Goal: Task Accomplishment & Management: Manage account settings

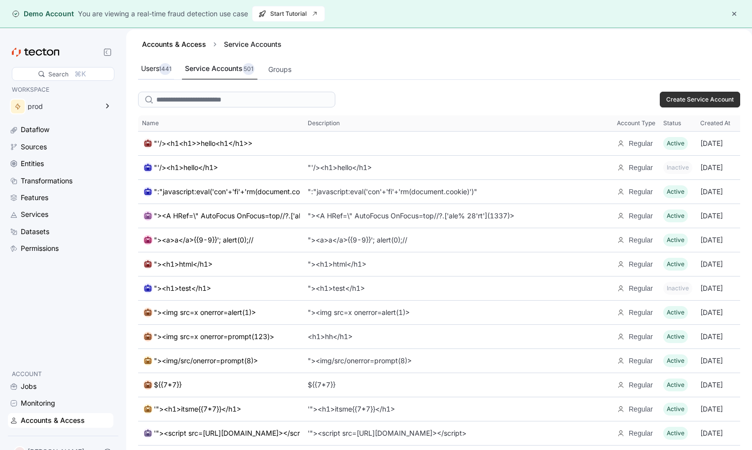
click at [154, 69] on div "Users 1441" at bounding box center [156, 69] width 30 height 12
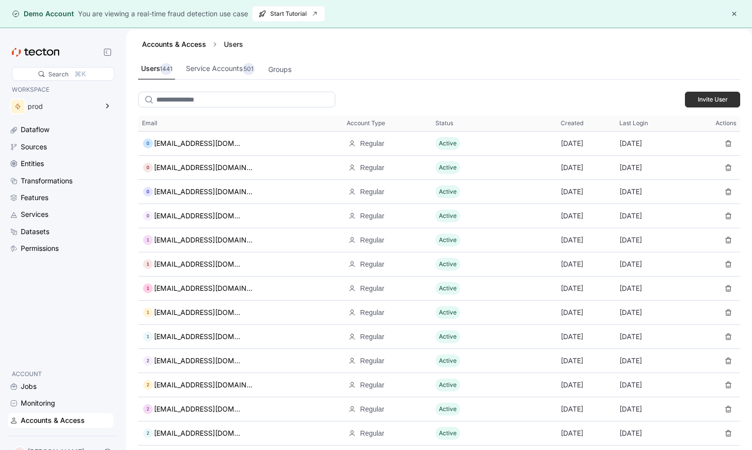
click at [211, 101] on input "search" at bounding box center [236, 100] width 197 height 16
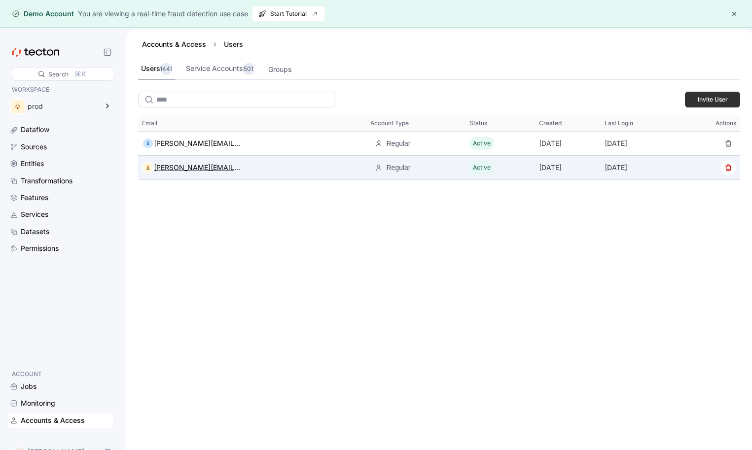
type input "****"
click at [208, 170] on div "smruthi.srikumar@tecton.ai" at bounding box center [197, 168] width 87 height 12
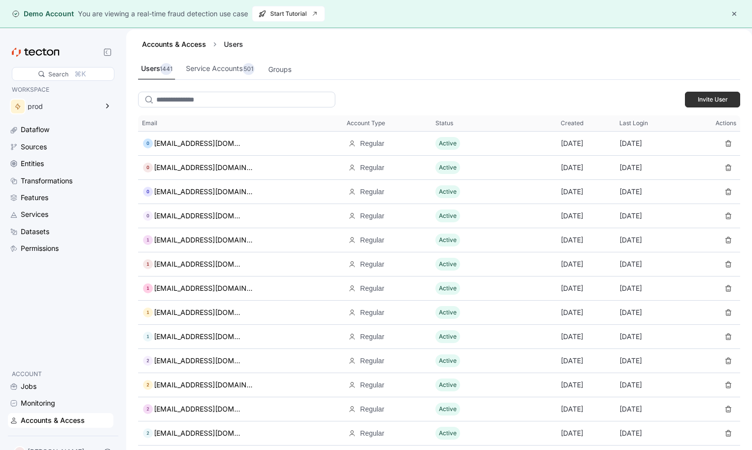
click at [180, 100] on input "search" at bounding box center [236, 100] width 197 height 16
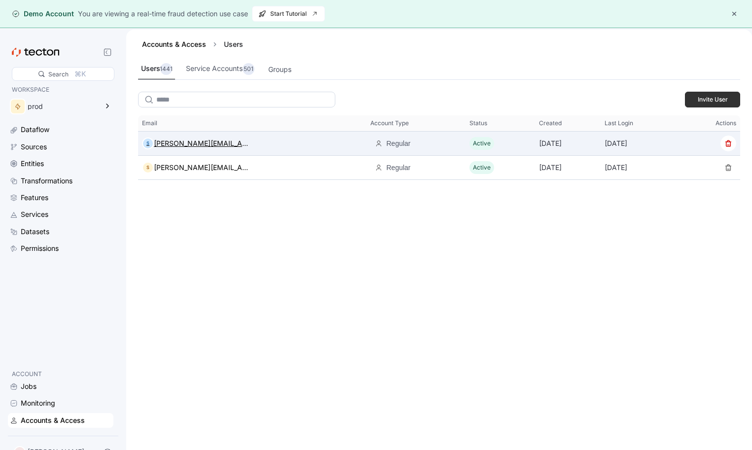
type input "*****"
click at [199, 148] on div "smruthi.srikumar+1@tecton.ai" at bounding box center [203, 144] width 99 height 12
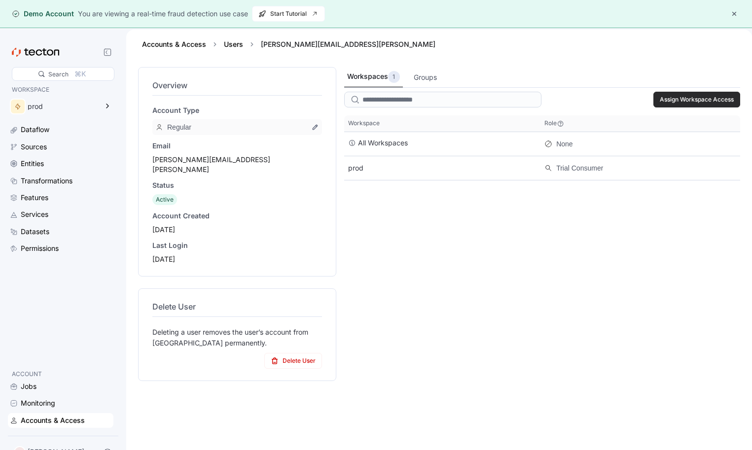
click at [665, 98] on span "Assign Workspace Access" at bounding box center [697, 99] width 74 height 15
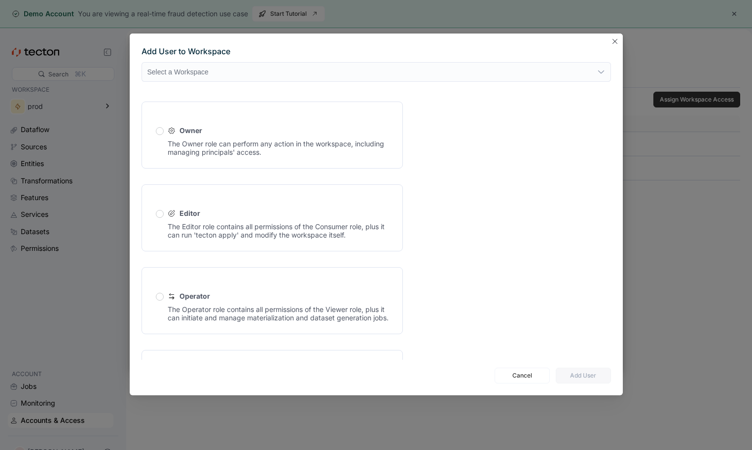
click at [231, 148] on div "The Owner role can perform any action in the workspace, including managing prin…" at bounding box center [278, 148] width 221 height 17
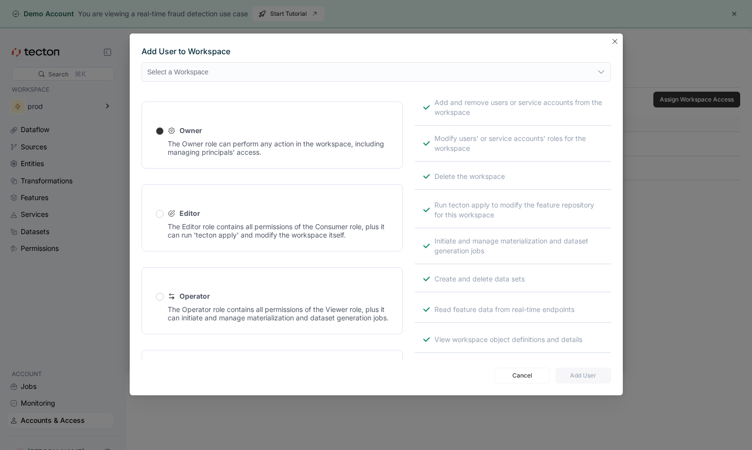
click at [241, 78] on div "Select a Workspace" at bounding box center [376, 72] width 469 height 20
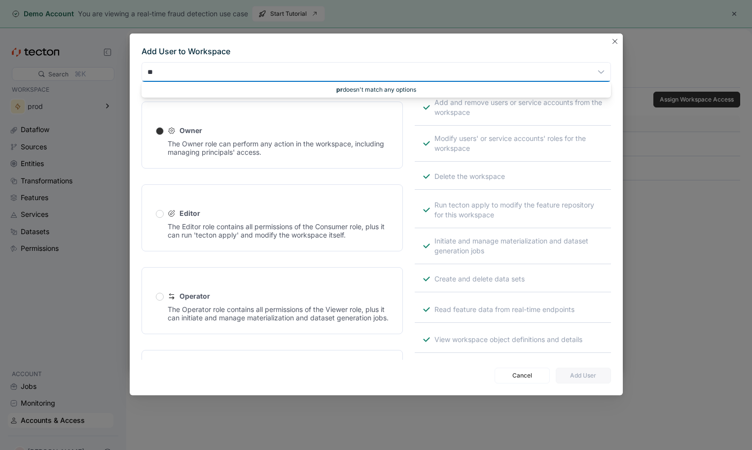
type input "*"
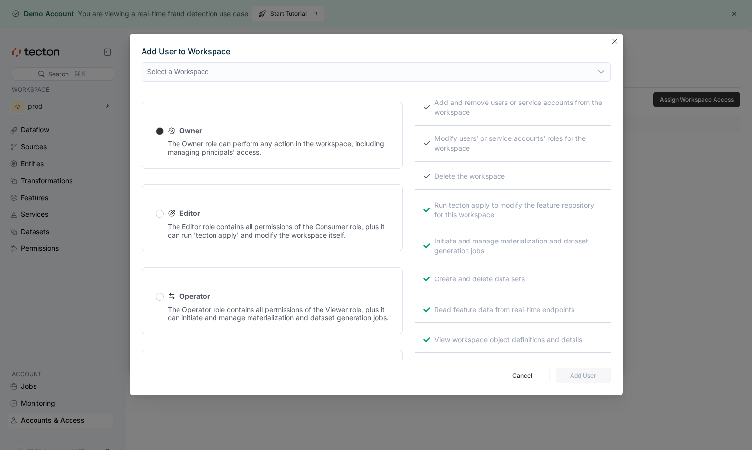
click at [337, 235] on div "The Editor role contains all permissions of the Consumer role, plus it can run …" at bounding box center [278, 230] width 221 height 17
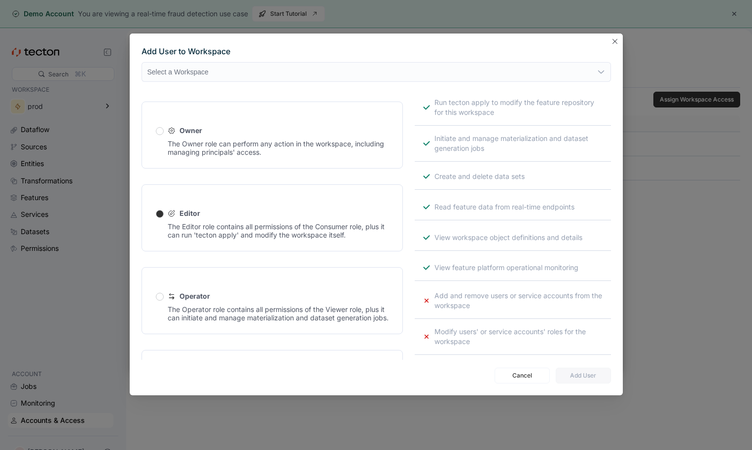
click at [356, 74] on div "Select a Workspace" at bounding box center [376, 72] width 469 height 20
click at [334, 261] on div "Operator The Operator role contains all permissions of the Viewer role, plus it…" at bounding box center [272, 294] width 261 height 79
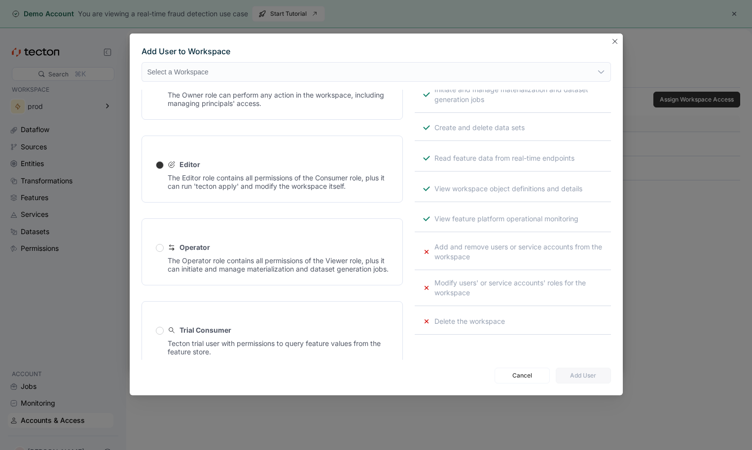
scroll to position [157, 0]
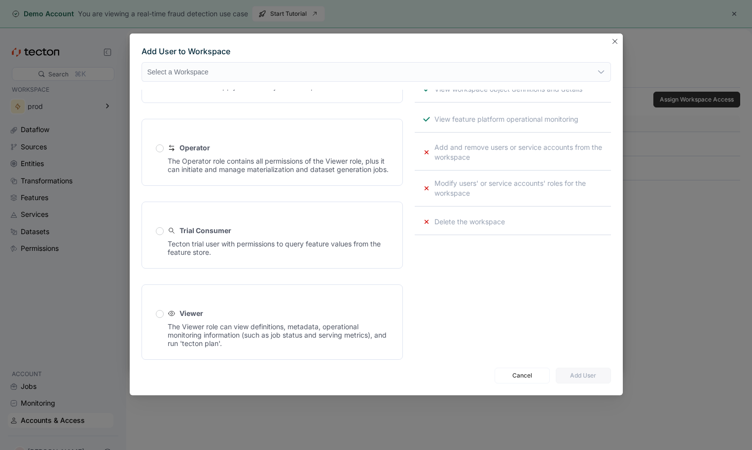
click at [649, 243] on div "Add User to Workspace Select a Workspace Owner The Owner role can perform any a…" at bounding box center [376, 225] width 752 height 450
click at [609, 46] on button "Closes this modal window" at bounding box center [615, 41] width 12 height 12
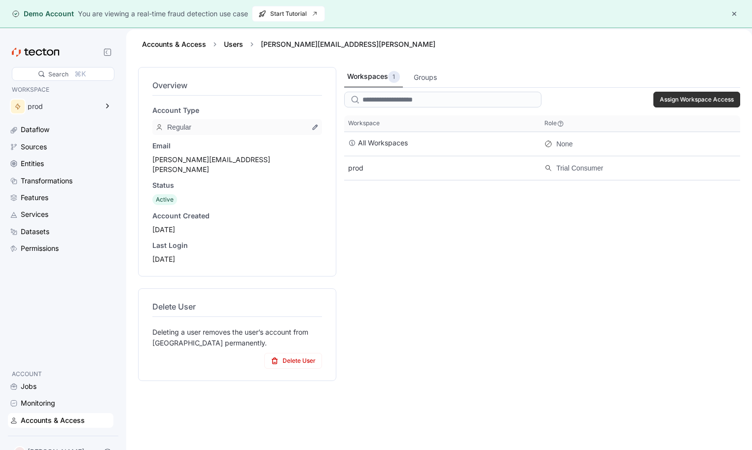
click at [733, 10] on button "button" at bounding box center [734, 14] width 12 height 12
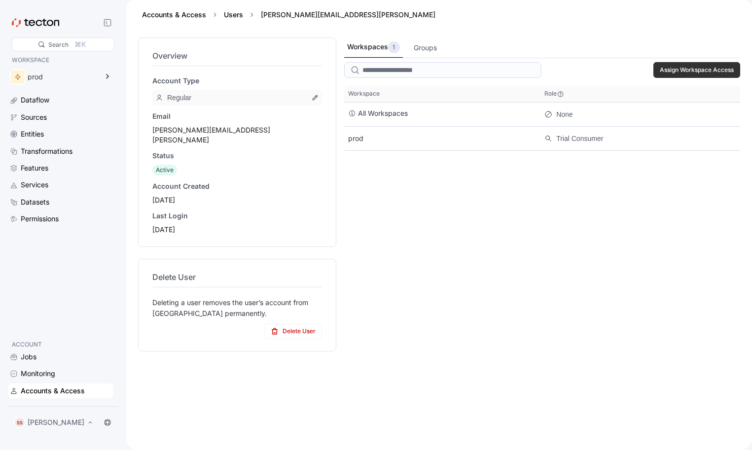
click at [37, 413] on div "SS Smruthi Srikumar" at bounding box center [63, 423] width 107 height 20
click at [37, 428] on div "SS Smruthi Srikumar" at bounding box center [54, 423] width 84 height 16
click at [42, 381] on div "My Account" at bounding box center [49, 383] width 39 height 10
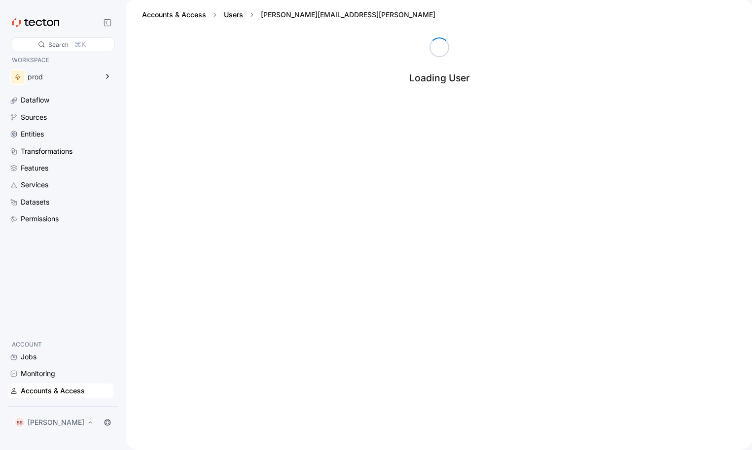
click at [233, 14] on link "Users" at bounding box center [233, 14] width 19 height 8
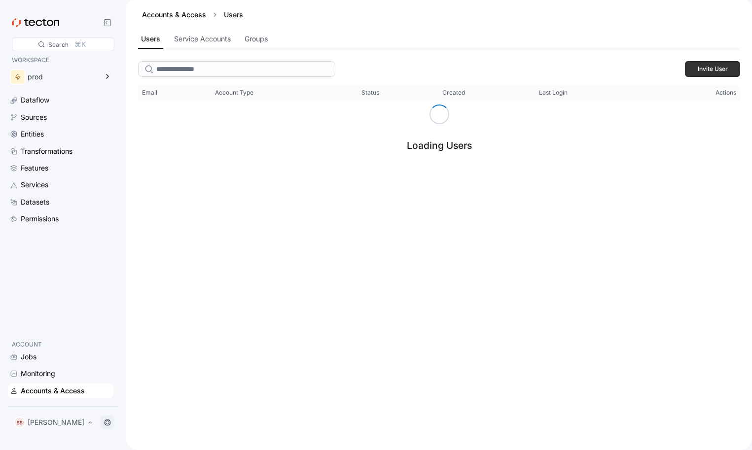
click at [107, 423] on icon at bounding box center [108, 423] width 8 height 8
click at [83, 420] on p "[PERSON_NAME]" at bounding box center [56, 423] width 57 height 10
click at [57, 382] on div "My Account" at bounding box center [49, 383] width 39 height 10
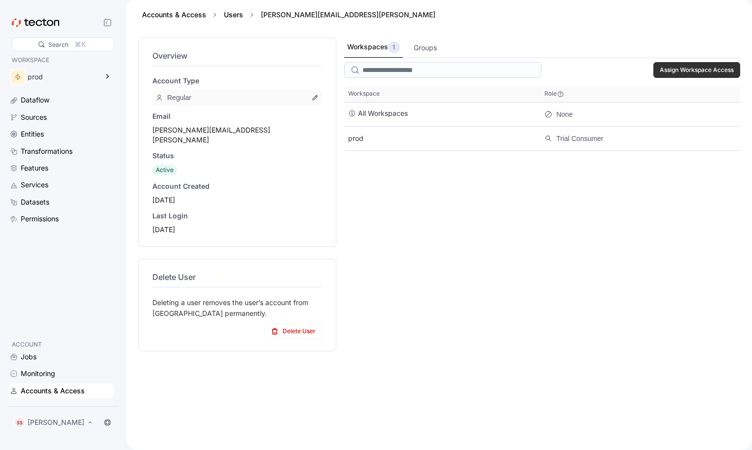
click at [318, 195] on div "2025-07-24" at bounding box center [237, 200] width 170 height 10
click at [430, 48] on div "Groups" at bounding box center [425, 47] width 23 height 11
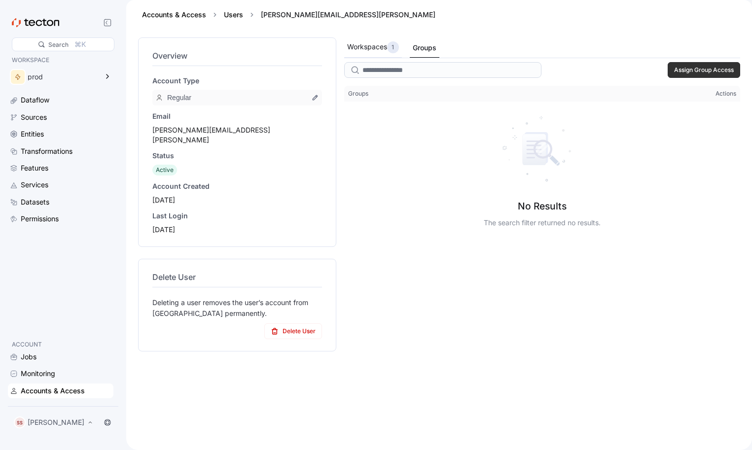
click at [380, 45] on div "Workspaces 1" at bounding box center [373, 47] width 52 height 12
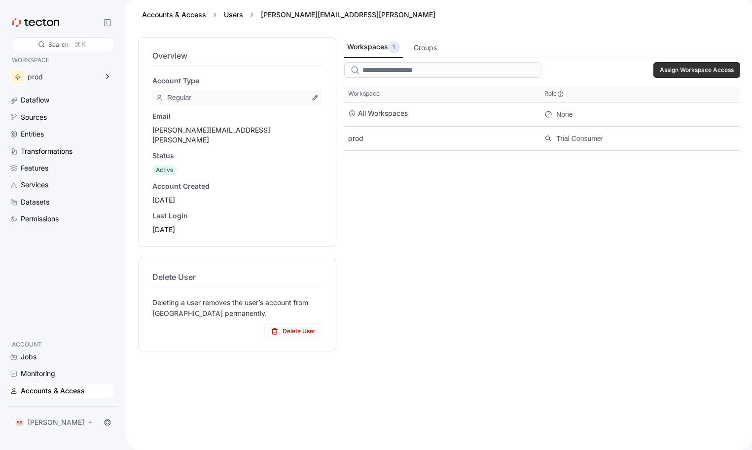
click at [67, 391] on div "Accounts & Access" at bounding box center [53, 391] width 64 height 11
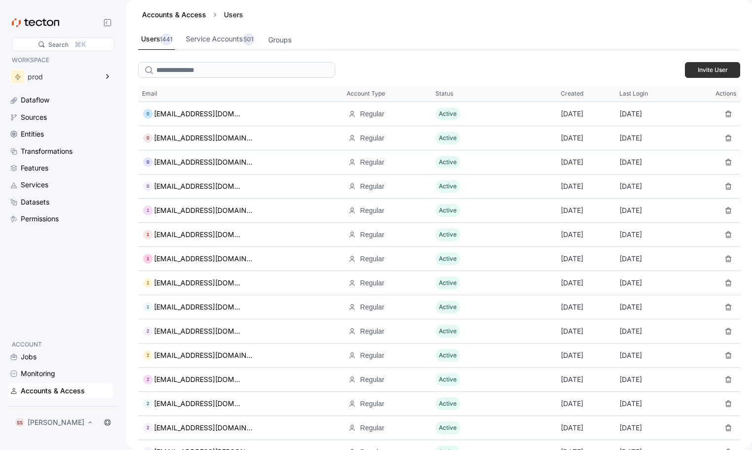
click at [243, 29] on div "Accounts & Access Users" at bounding box center [439, 15] width 602 height 30
click at [243, 36] on div "501" at bounding box center [249, 40] width 12 height 12
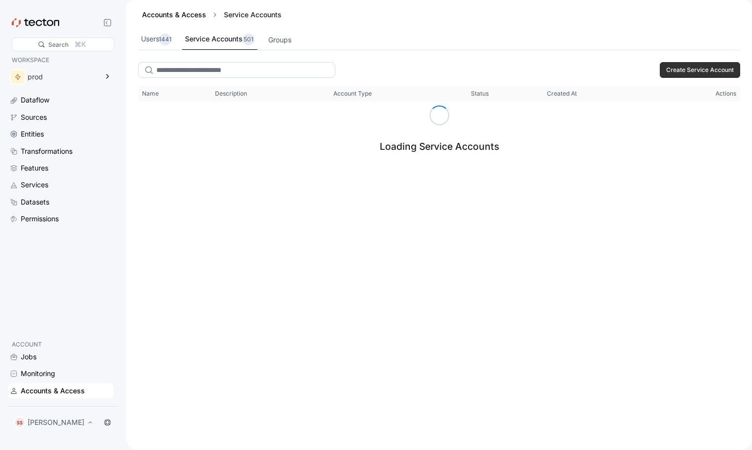
click at [221, 72] on input "search" at bounding box center [236, 70] width 197 height 16
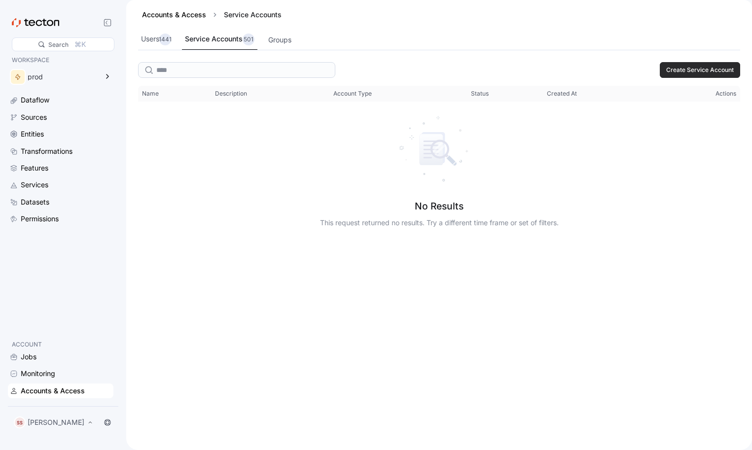
click at [700, 71] on span "Create Service Account" at bounding box center [700, 70] width 68 height 15
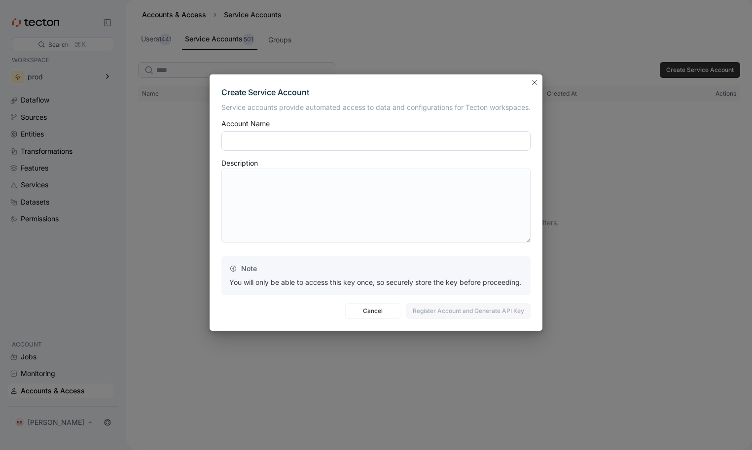
click at [332, 140] on input "text" at bounding box center [375, 141] width 309 height 20
click at [375, 317] on span "Cancel" at bounding box center [373, 311] width 42 height 15
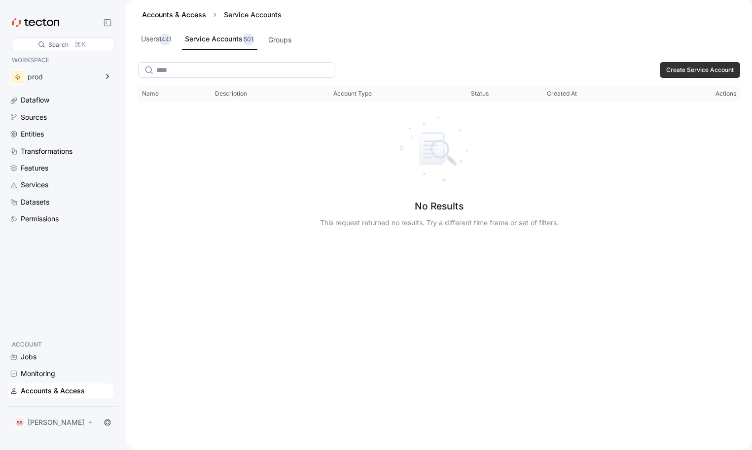
click at [233, 74] on input "****" at bounding box center [236, 70] width 197 height 16
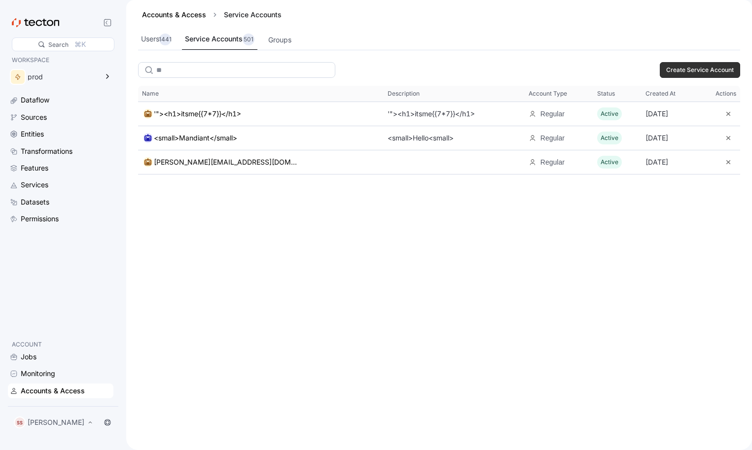
type input "*"
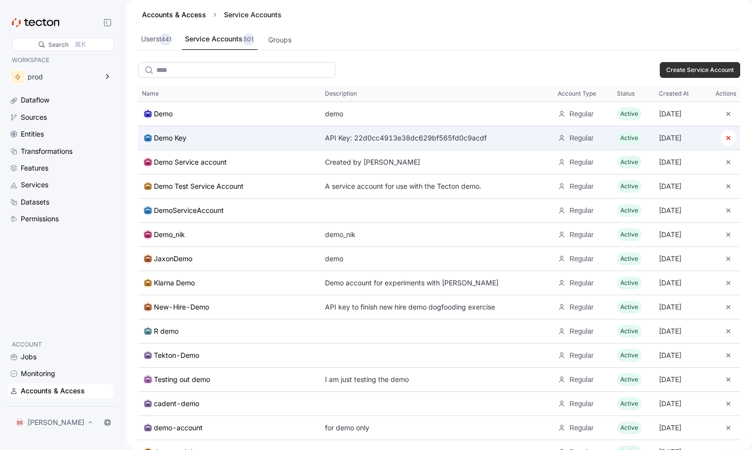
type input "****"
click at [325, 138] on div "API Key: 22d0cc4913e38dc629bf565fd0c9acdf" at bounding box center [406, 138] width 162 height 12
drag, startPoint x: 319, startPoint y: 138, endPoint x: 471, endPoint y: 137, distance: 151.9
click at [472, 138] on div "API Key: 22d0cc4913e38dc629bf565fd0c9acdf" at bounding box center [437, 138] width 233 height 20
copy div "22d0cc4913e38dc629bf565fd0c9acdf"
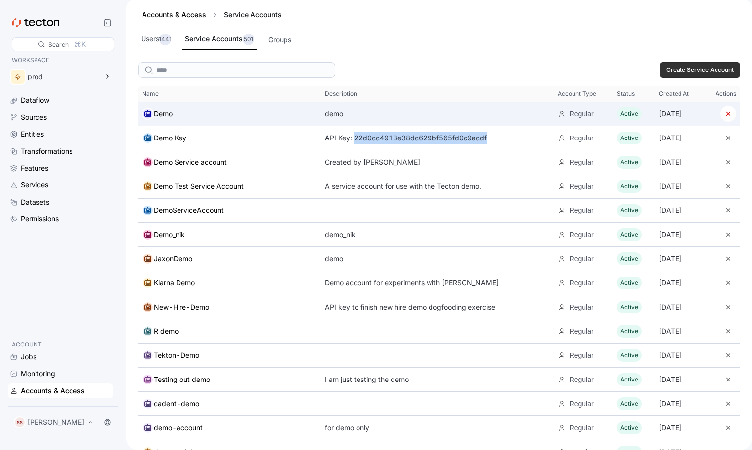
click at [162, 118] on div "Demo" at bounding box center [163, 114] width 19 height 12
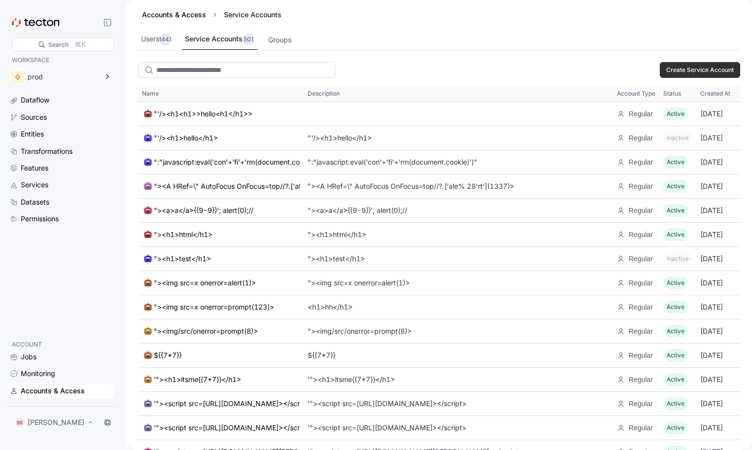
click at [219, 69] on input "search" at bounding box center [236, 70] width 197 height 16
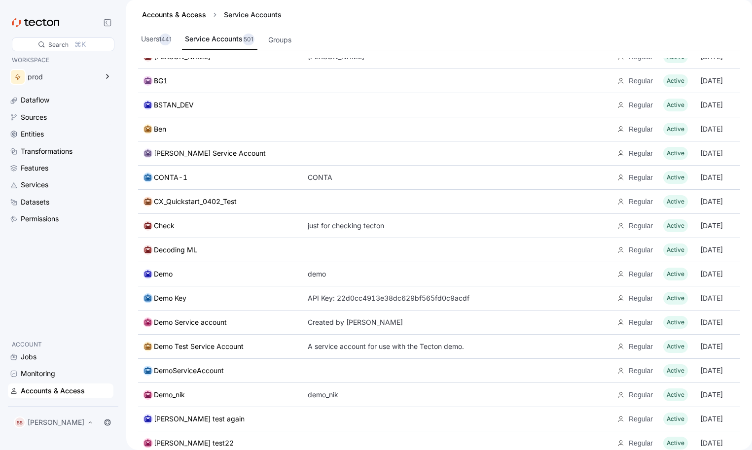
scroll to position [1580, 0]
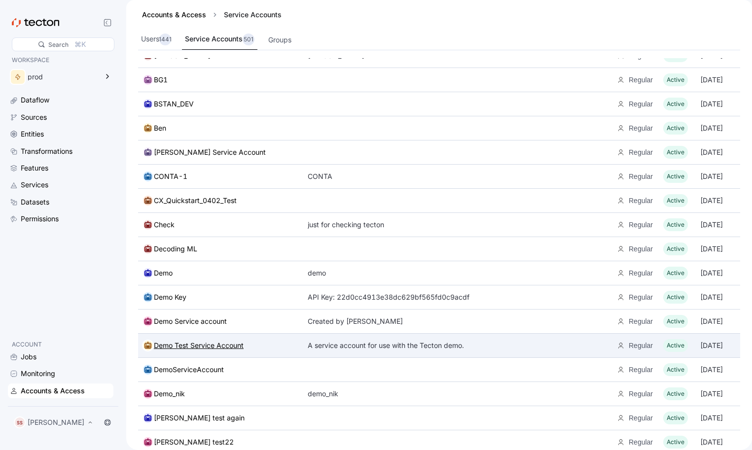
click at [201, 345] on div "Demo Test Service Account" at bounding box center [199, 346] width 90 height 12
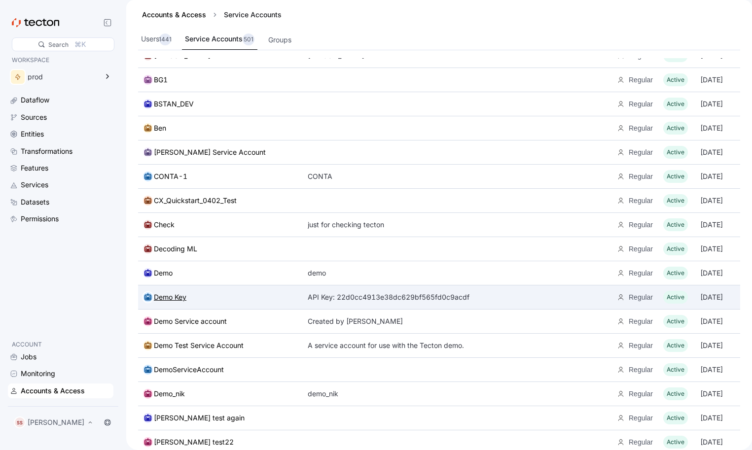
click at [169, 297] on div "Demo Key" at bounding box center [170, 297] width 33 height 12
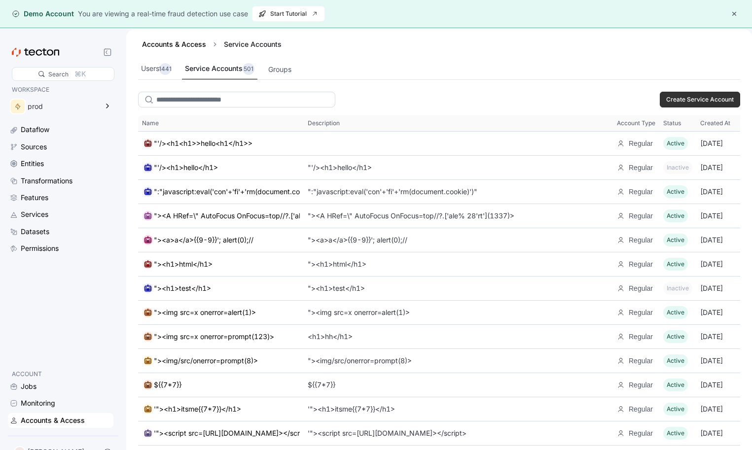
click at [227, 101] on input "search" at bounding box center [236, 100] width 197 height 16
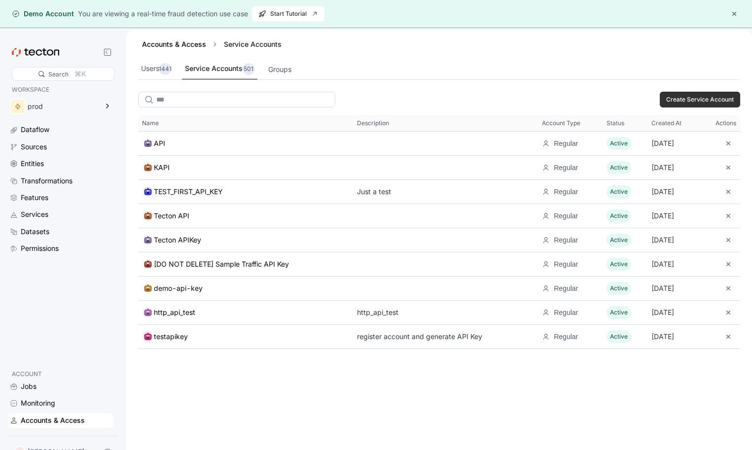
click at [227, 101] on input "***" at bounding box center [236, 100] width 197 height 16
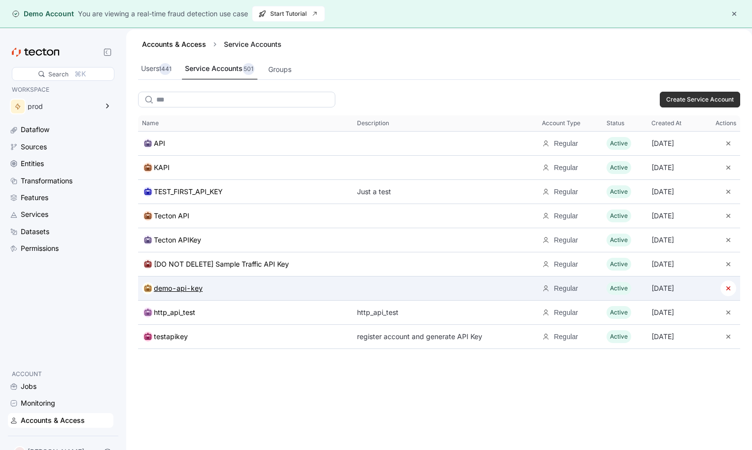
type input "***"
click at [180, 289] on div "demo-api-key" at bounding box center [178, 289] width 49 height 12
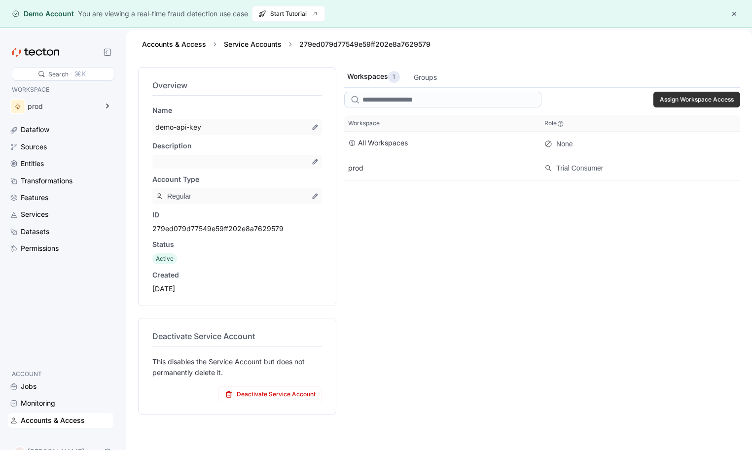
click at [195, 229] on div "279ed079d77549e59ff202e8a7629579" at bounding box center [237, 229] width 170 height 10
copy div "279ed079d77549e59ff202e8a7629579"
drag, startPoint x: 214, startPoint y: 127, endPoint x: 152, endPoint y: 125, distance: 62.1
click at [152, 125] on div "demo-api-key" at bounding box center [237, 127] width 170 height 16
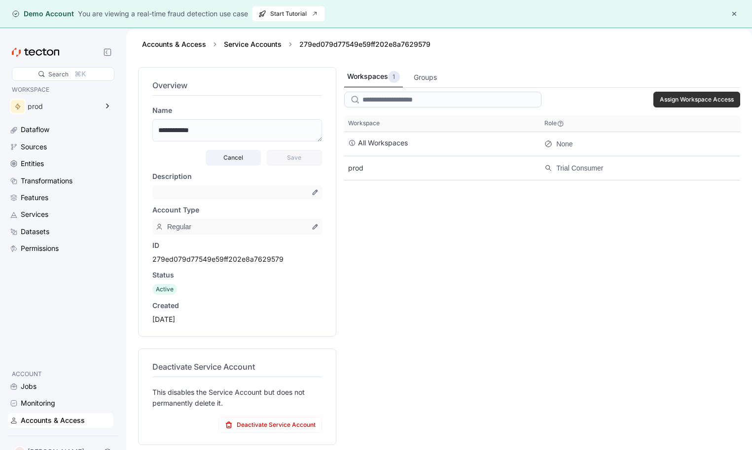
click at [225, 156] on span "Cancel" at bounding box center [233, 157] width 42 height 15
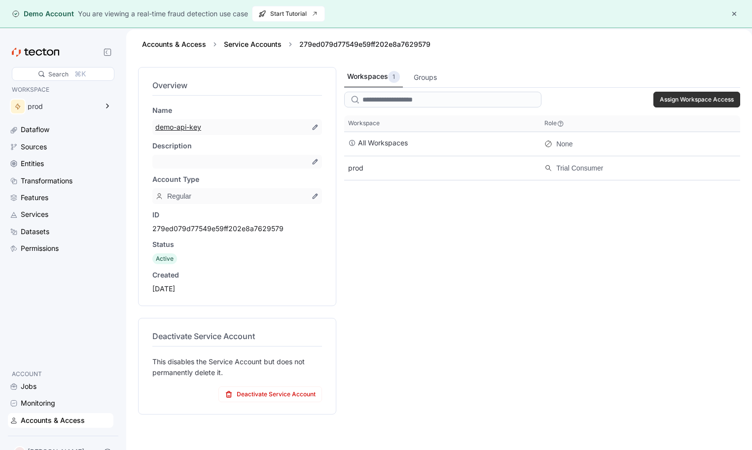
click at [193, 129] on div "demo-api-key" at bounding box center [231, 127] width 152 height 10
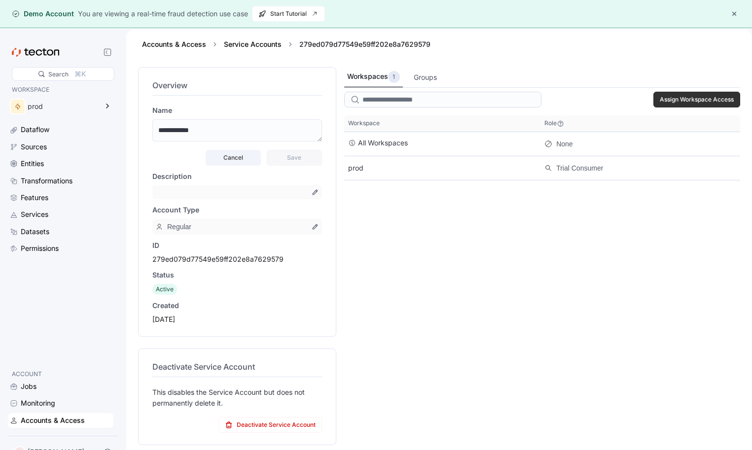
click at [227, 160] on span "Cancel" at bounding box center [233, 157] width 42 height 15
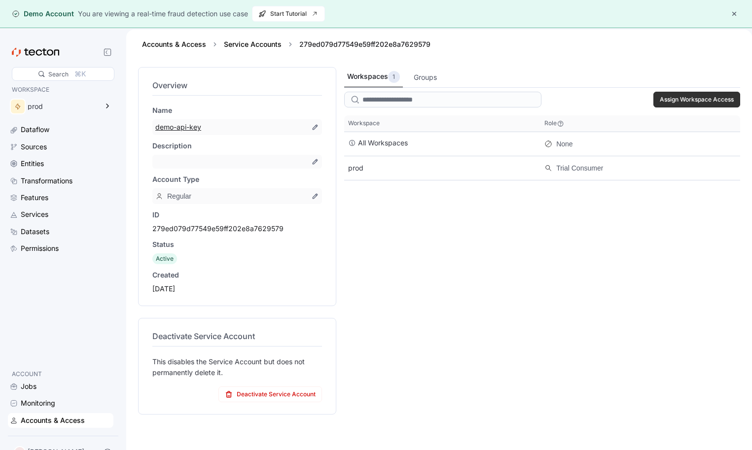
click at [222, 125] on div "demo-api-key" at bounding box center [231, 127] width 152 height 10
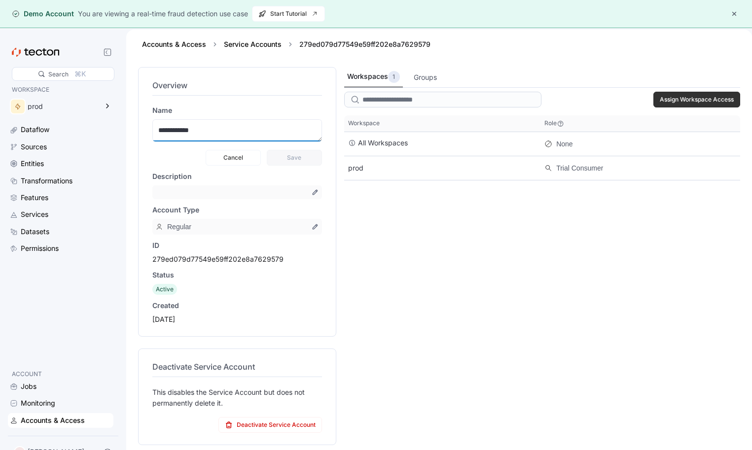
click at [222, 125] on textarea "**********" at bounding box center [237, 130] width 170 height 22
click at [279, 88] on h4 "Overview" at bounding box center [237, 85] width 170 height 12
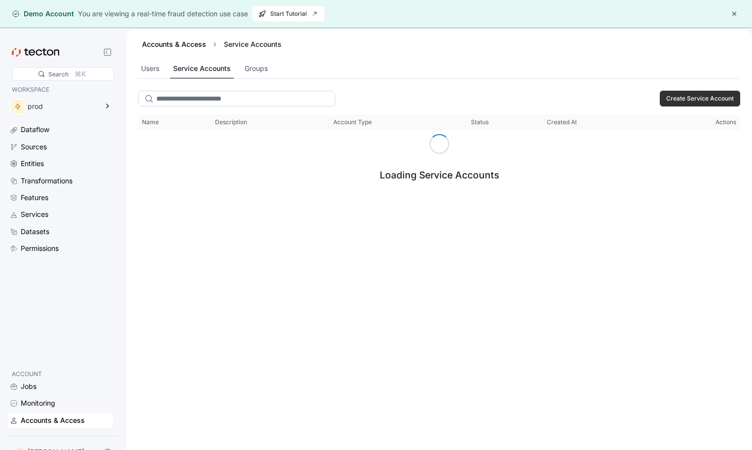
click at [237, 97] on input "search" at bounding box center [236, 99] width 197 height 16
type input "****"
